Goal: Task Accomplishment & Management: Manage account settings

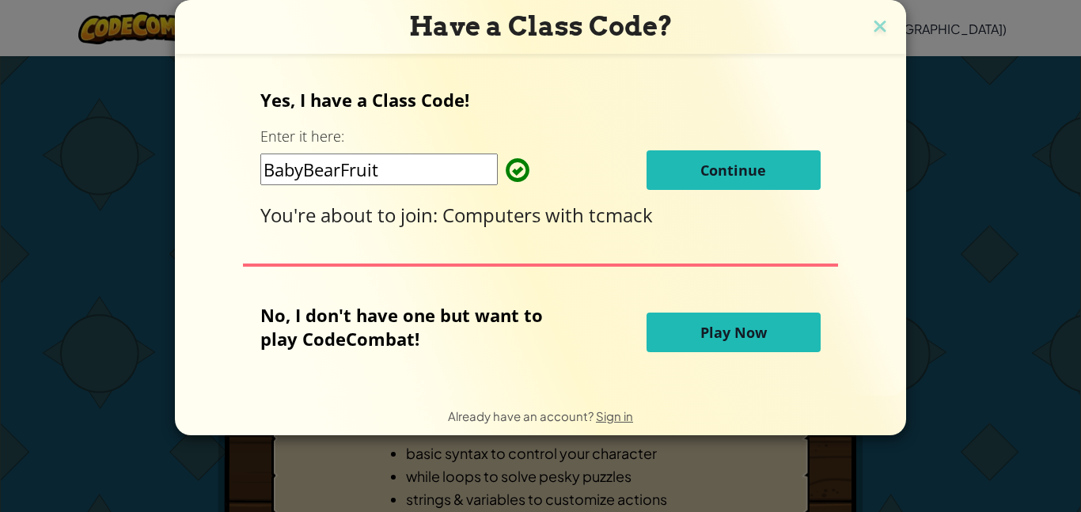
click at [778, 161] on button "Continue" at bounding box center [733, 170] width 174 height 40
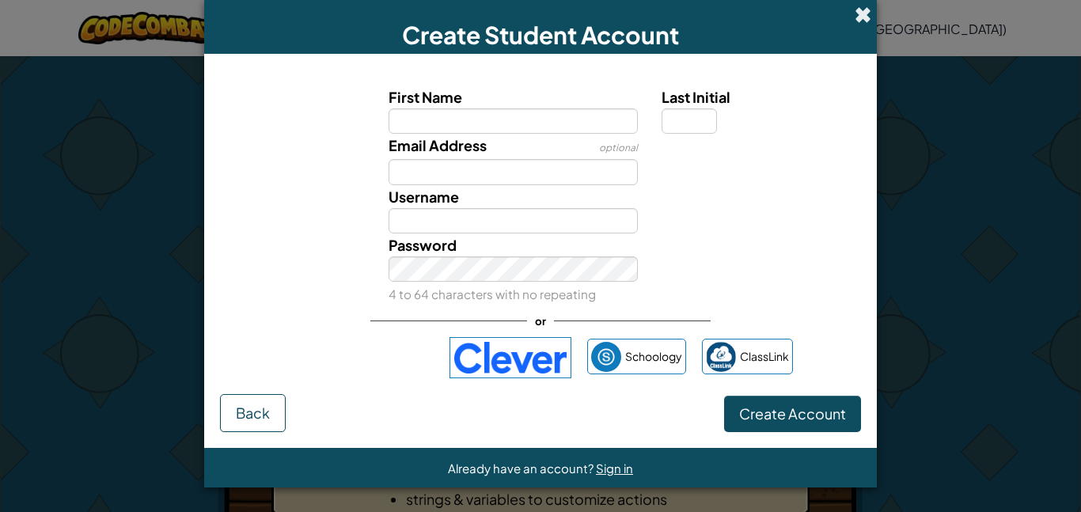
click at [862, 14] on span at bounding box center [862, 14] width 17 height 17
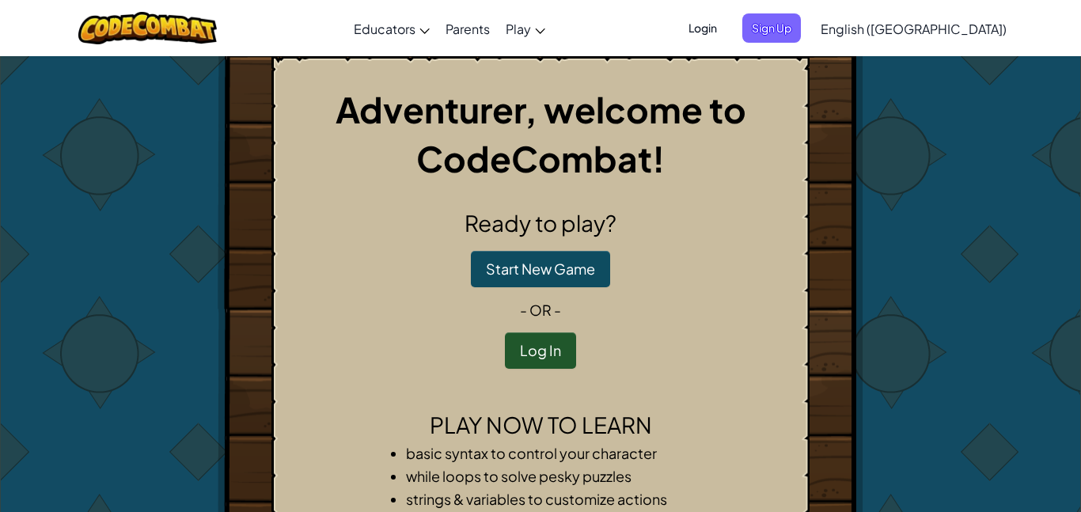
click at [726, 23] on span "Login" at bounding box center [702, 27] width 47 height 29
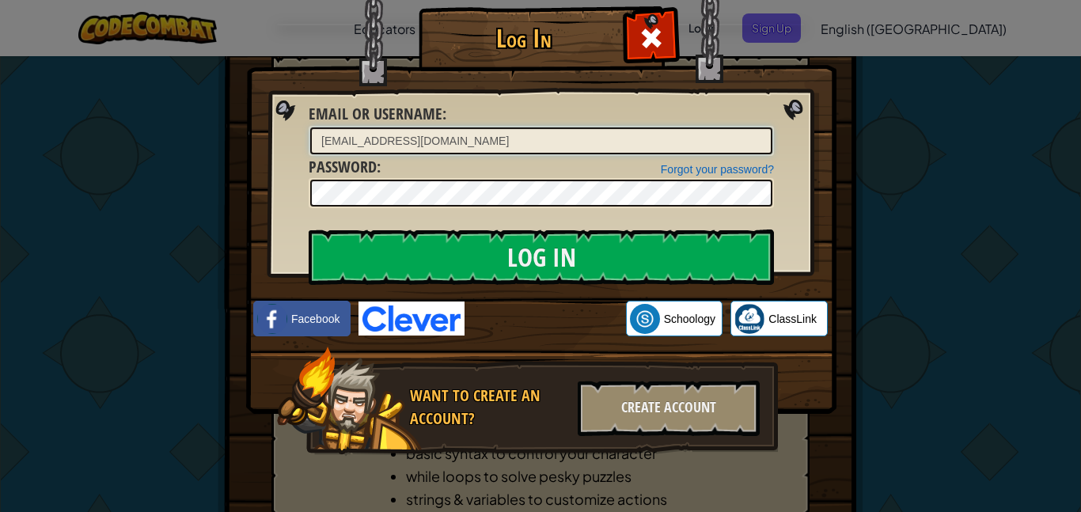
type input "[EMAIL_ADDRESS][DOMAIN_NAME]"
click at [309, 229] on input "Log In" at bounding box center [541, 256] width 465 height 55
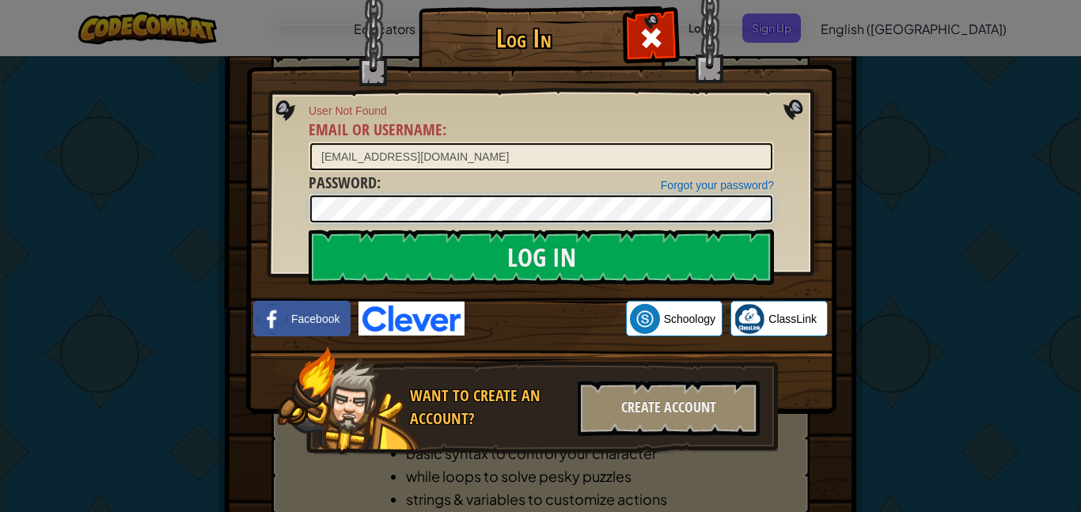
click at [309, 229] on input "Log In" at bounding box center [541, 256] width 465 height 55
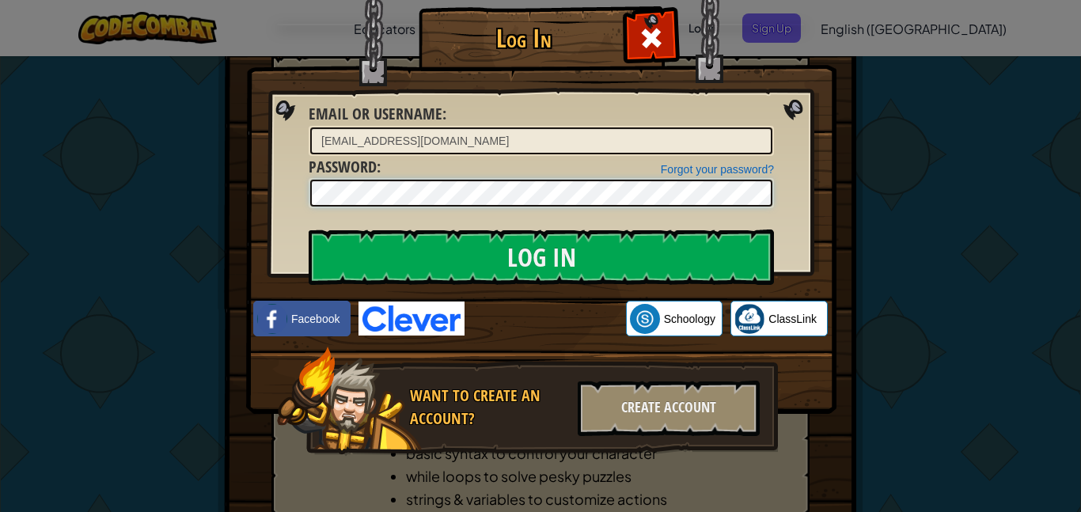
click at [309, 229] on input "Log In" at bounding box center [541, 256] width 465 height 55
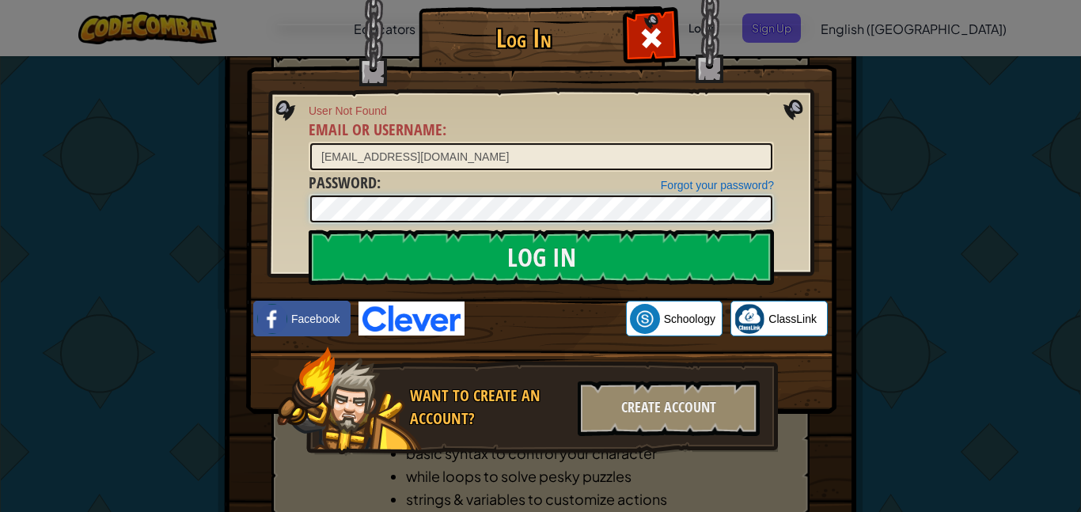
click at [309, 229] on input "Log In" at bounding box center [541, 256] width 465 height 55
click at [410, 305] on img at bounding box center [411, 318] width 106 height 34
click at [976, 331] on div "Log In User Not Found Email or Username : [EMAIL_ADDRESS][DOMAIN_NAME] Forgot y…" at bounding box center [540, 256] width 1081 height 512
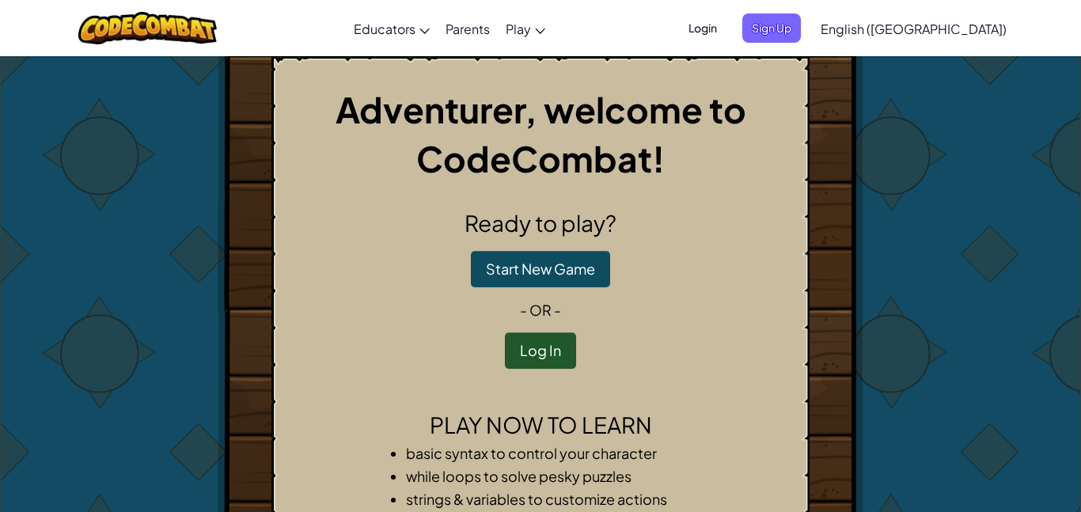
click at [726, 27] on span "Login" at bounding box center [702, 27] width 47 height 29
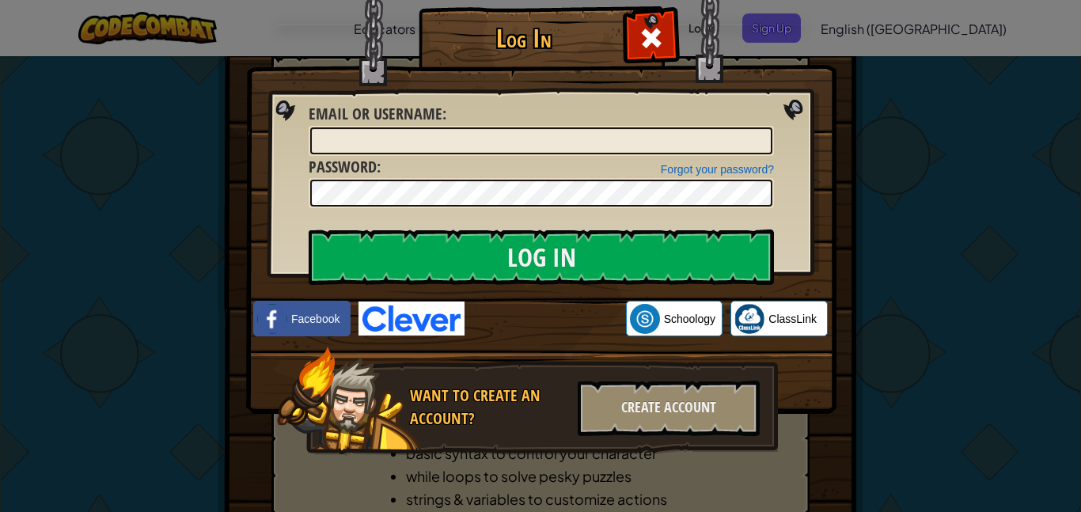
click at [411, 297] on img at bounding box center [541, 183] width 590 height 460
click at [427, 316] on img at bounding box center [411, 318] width 106 height 34
click at [566, 150] on input "Email or Username :" at bounding box center [541, 140] width 462 height 27
type input "[EMAIL_ADDRESS][DOMAIN_NAME]"
click at [309, 229] on input "Log In" at bounding box center [541, 256] width 465 height 55
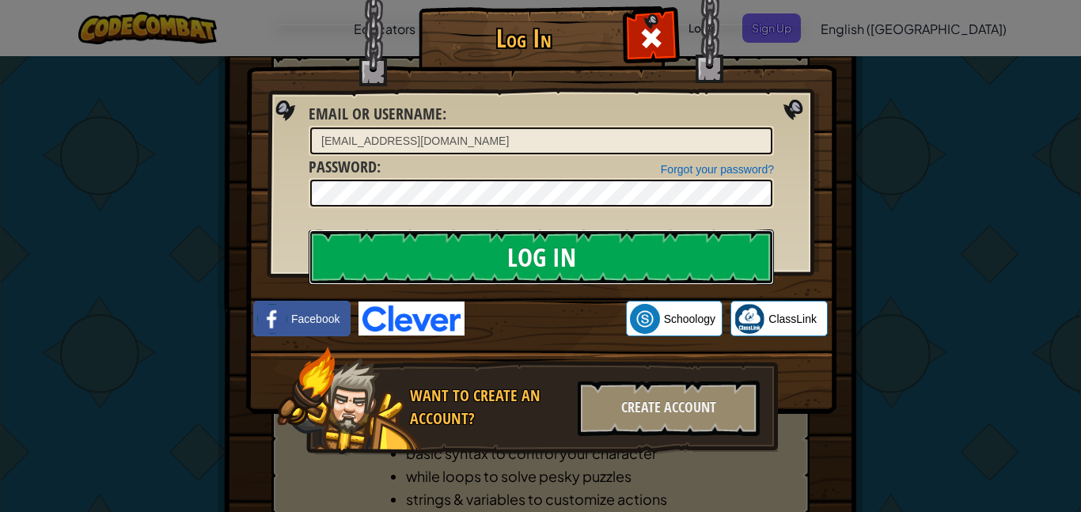
click at [706, 248] on input "Log In" at bounding box center [541, 256] width 465 height 55
